Goal: Information Seeking & Learning: Learn about a topic

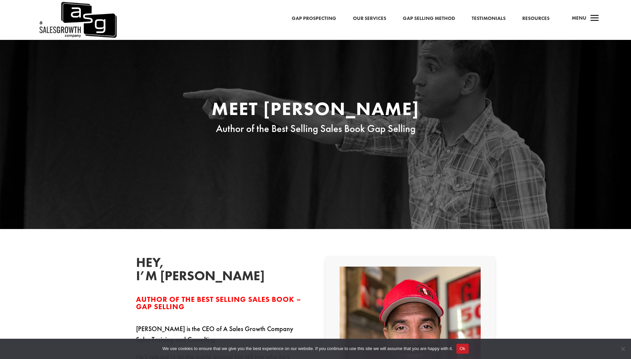
click at [585, 17] on span "Menu" at bounding box center [579, 18] width 15 height 7
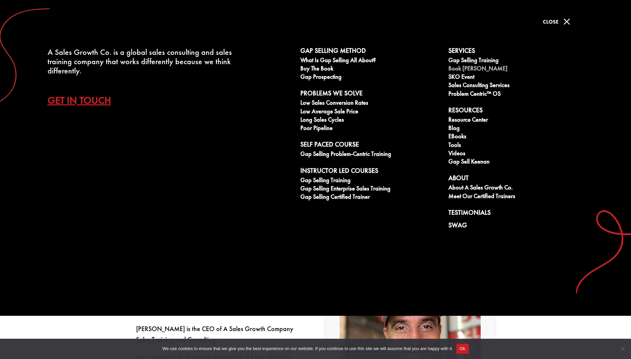
click at [467, 68] on link "Book [PERSON_NAME]" at bounding box center [519, 69] width 141 height 8
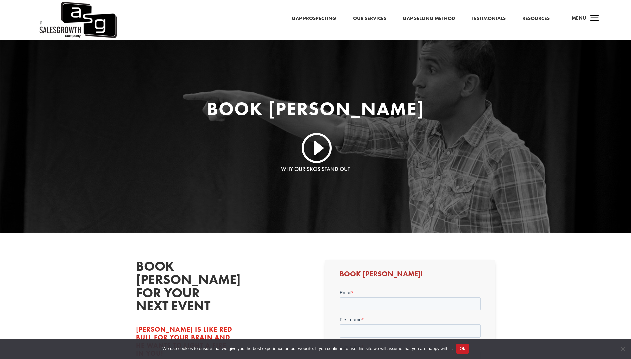
scroll to position [138, 0]
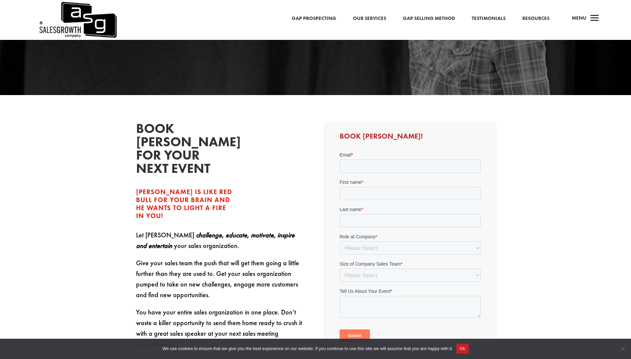
click at [599, 17] on span "a" at bounding box center [594, 18] width 13 height 13
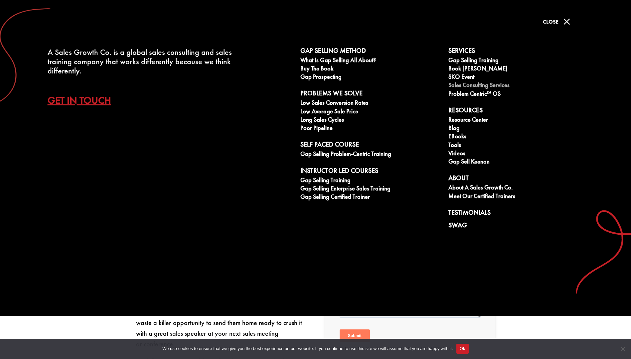
click at [472, 85] on link "Sales Consulting Services" at bounding box center [519, 86] width 141 height 8
click at [479, 60] on link "Gap Selling Training" at bounding box center [519, 61] width 141 height 8
